Goal: Check status: Check status

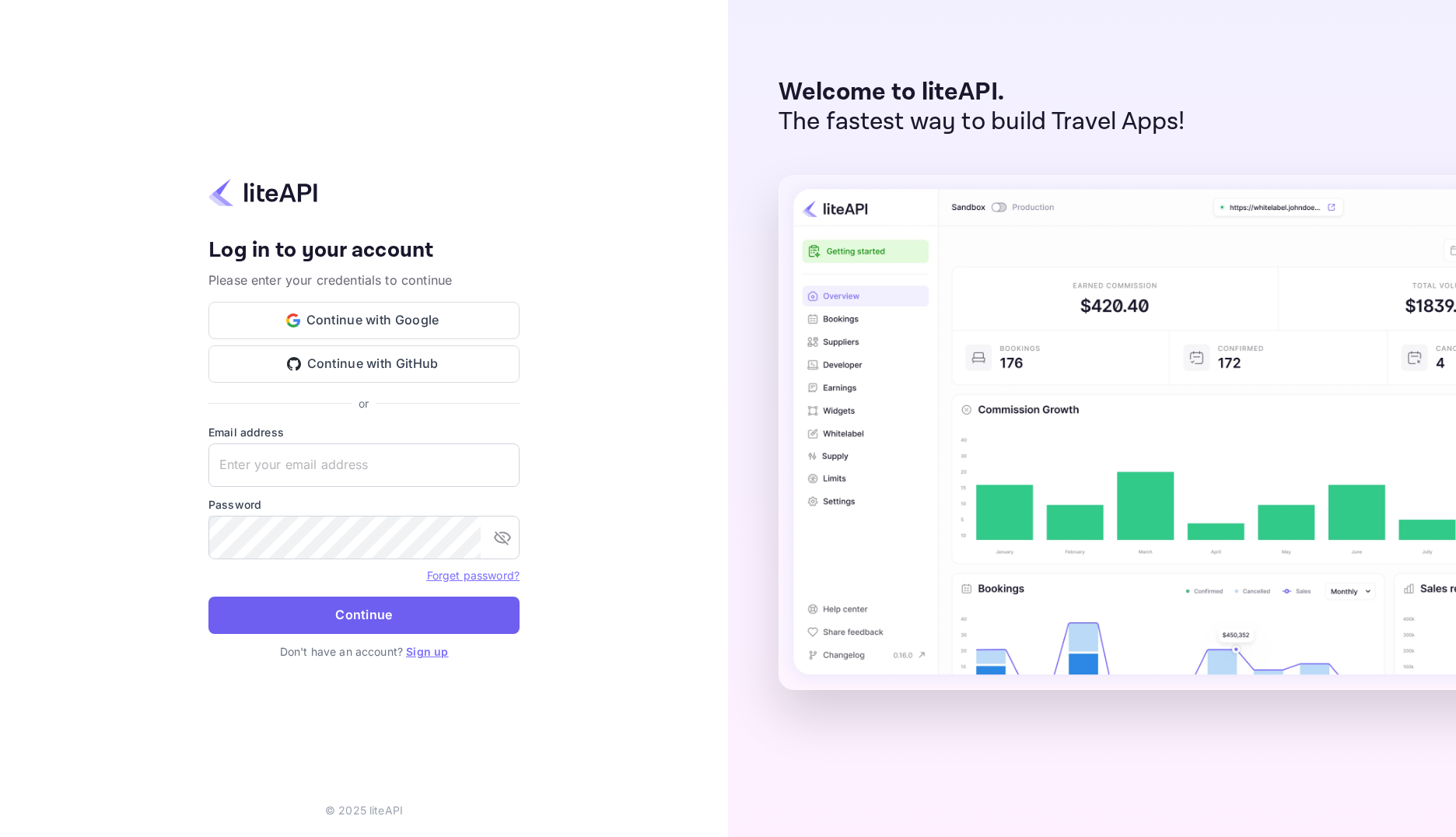
type input "[EMAIL_ADDRESS][DOMAIN_NAME]"
click at [412, 620] on button "Continue" at bounding box center [364, 615] width 311 height 37
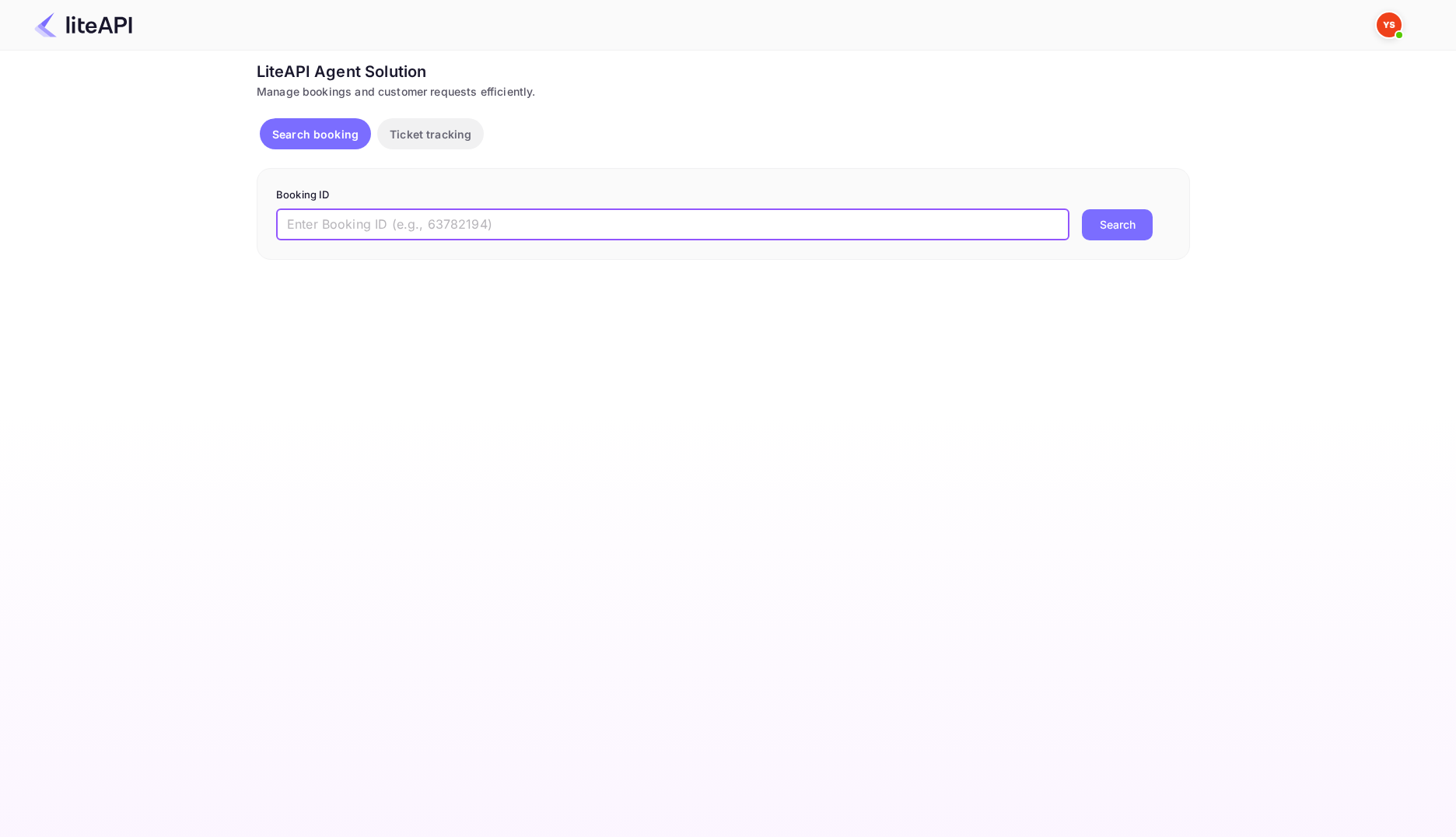
click at [564, 231] on input "text" at bounding box center [672, 225] width 794 height 31
paste input "7925901"
type input "7925901"
click at [1123, 220] on button "Search" at bounding box center [1117, 225] width 71 height 31
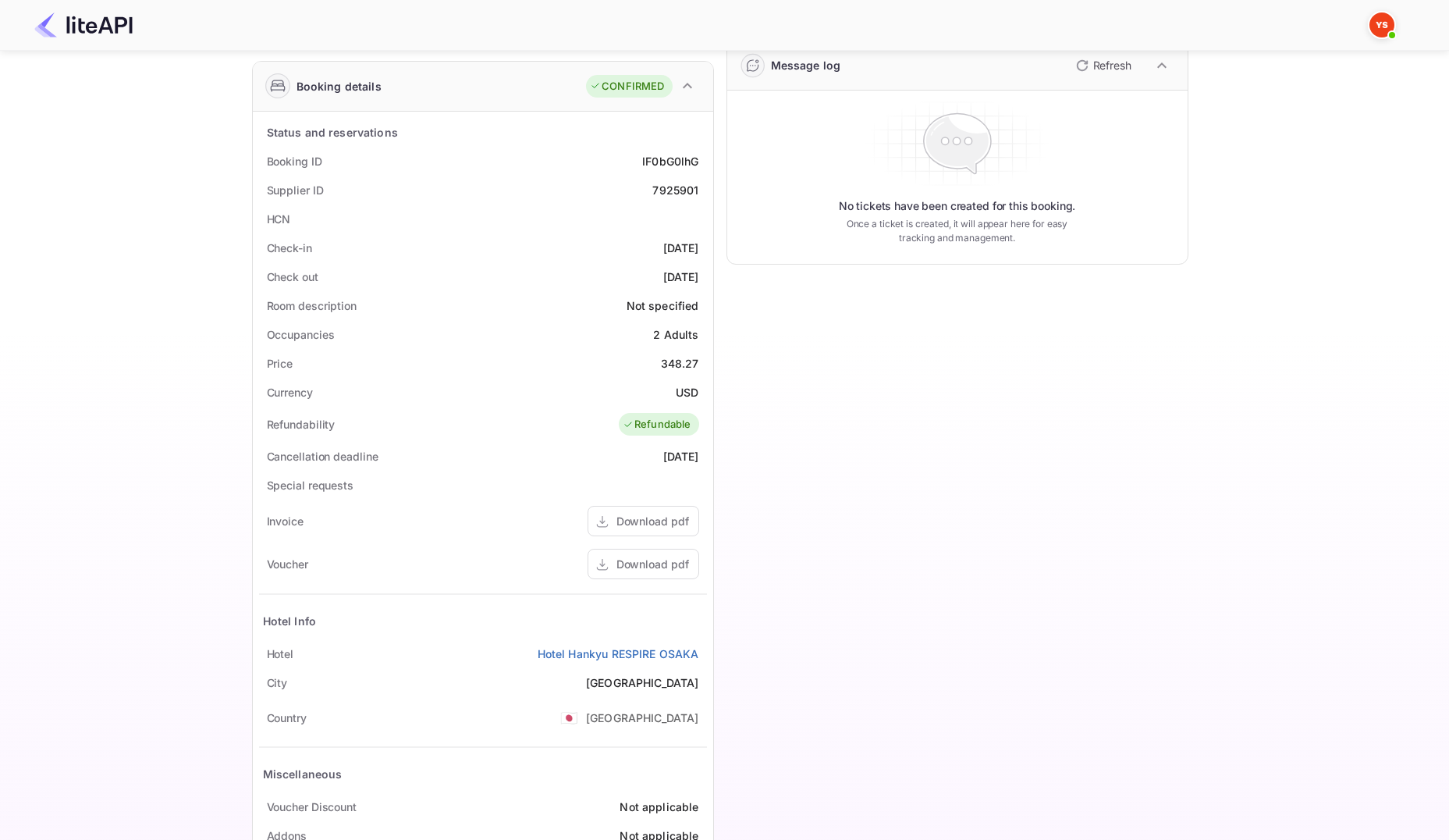
scroll to position [296, 0]
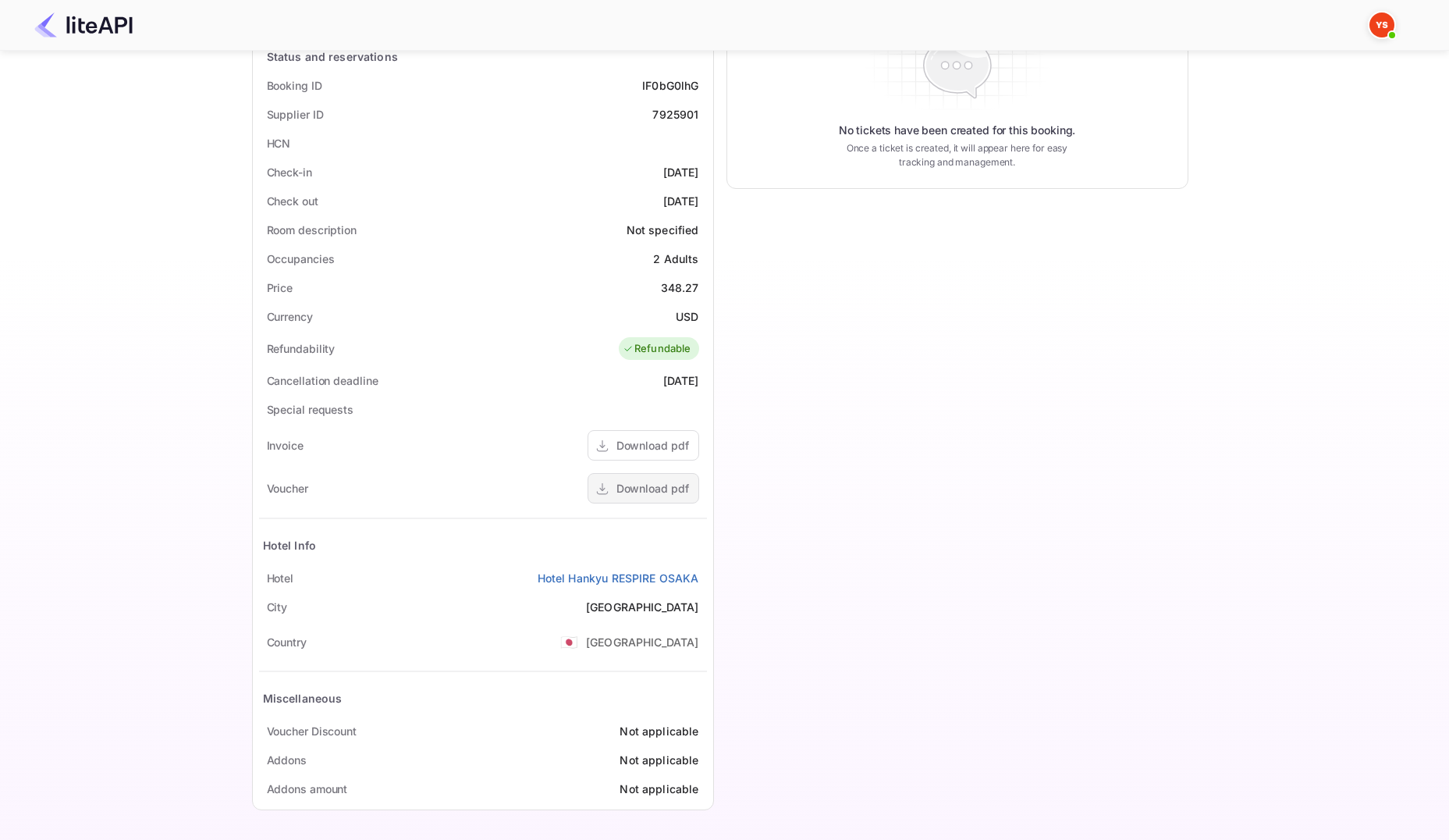
click at [664, 488] on div "Download pdf" at bounding box center [652, 488] width 72 height 16
